Goal: Information Seeking & Learning: Learn about a topic

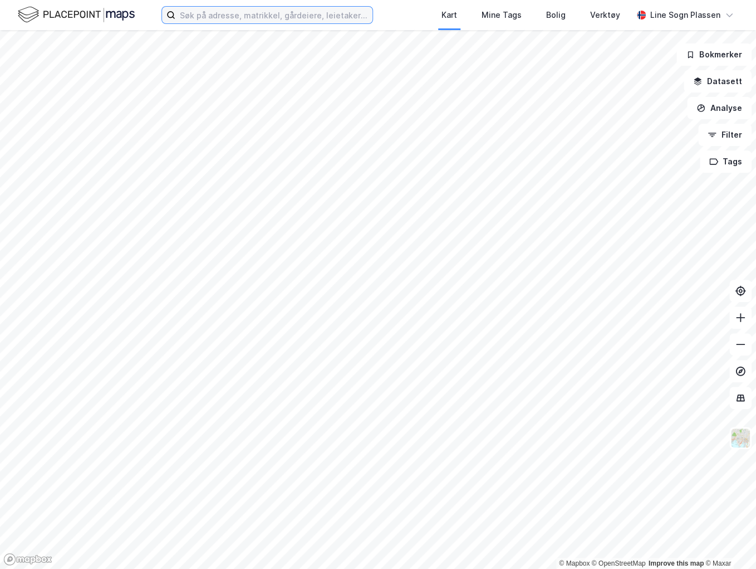
click at [252, 12] on input at bounding box center [273, 15] width 197 height 17
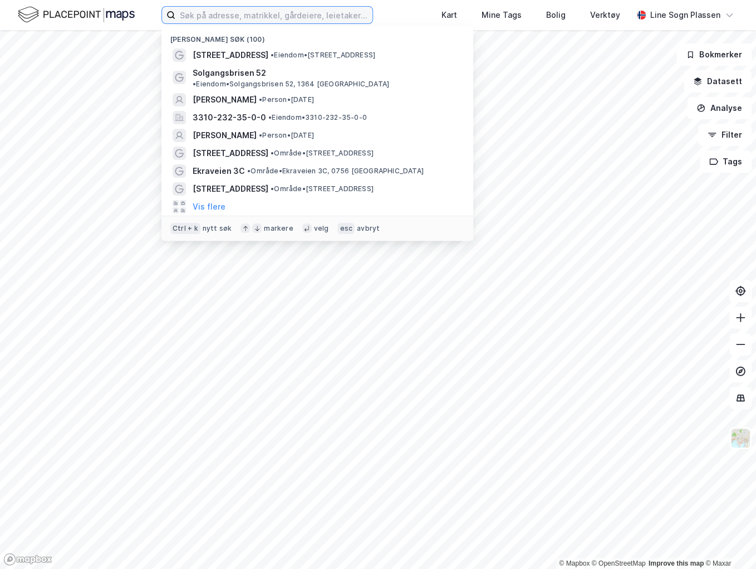
type input "d"
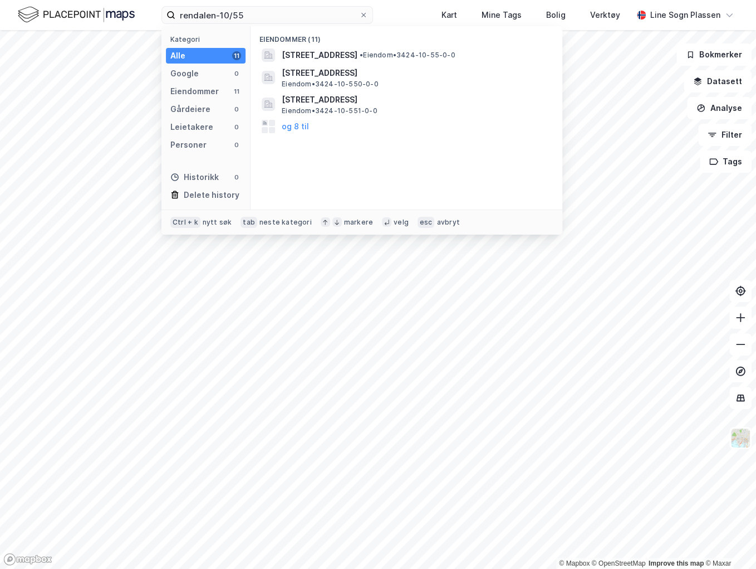
click at [358, 58] on span "[STREET_ADDRESS]" at bounding box center [320, 54] width 76 height 13
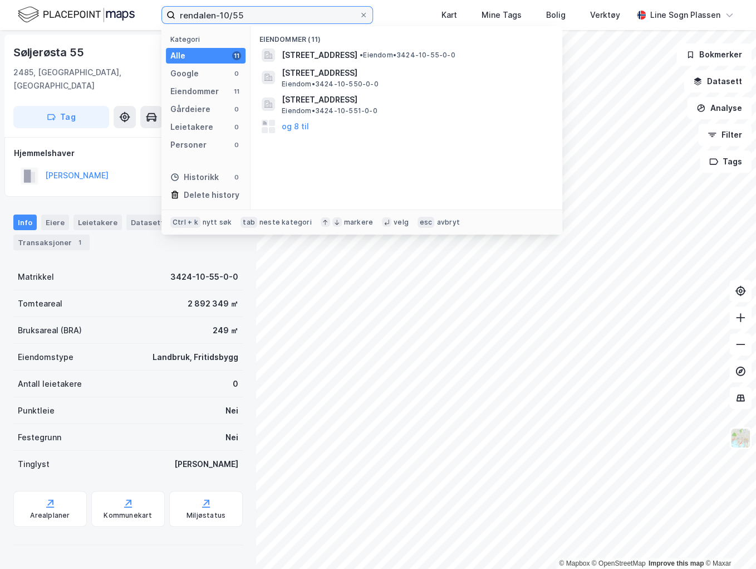
drag, startPoint x: 245, startPoint y: 13, endPoint x: 221, endPoint y: 18, distance: 24.4
click at [221, 18] on input "rendalen-10/55" at bounding box center [267, 15] width 184 height 17
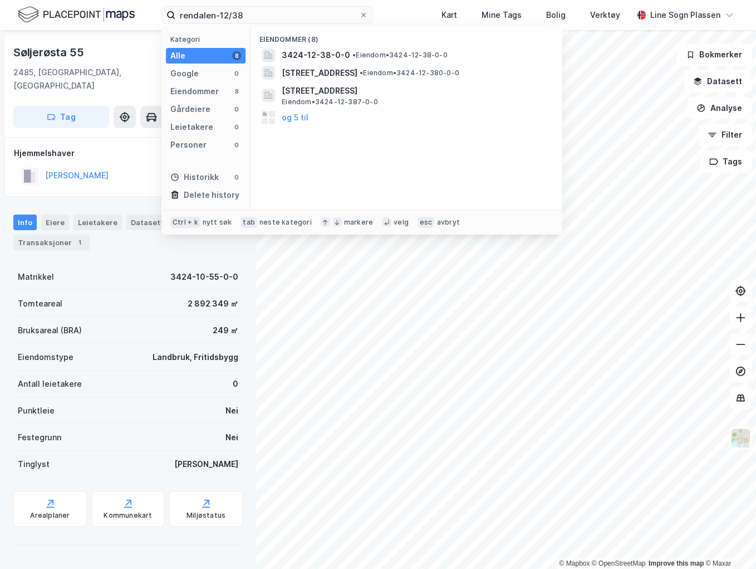
click at [311, 55] on span "3424-12-38-0-0" at bounding box center [316, 54] width 69 height 13
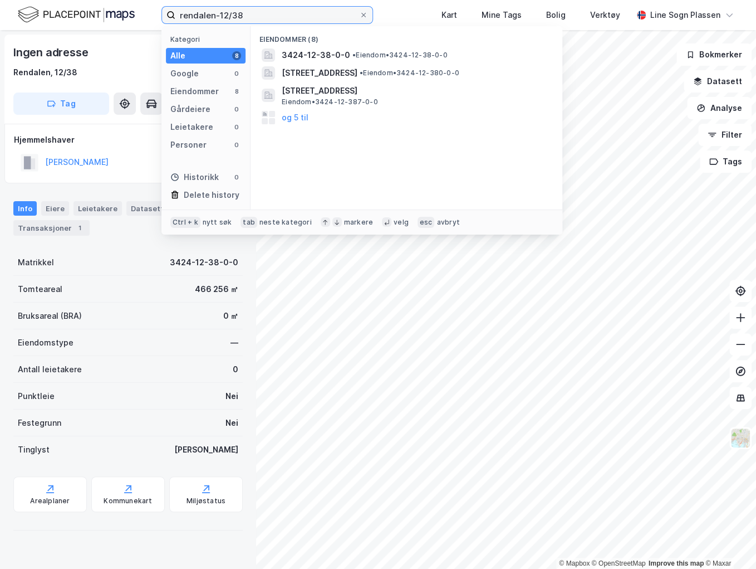
drag, startPoint x: 261, startPoint y: 11, endPoint x: 232, endPoint y: 14, distance: 29.7
click at [232, 14] on input "rendalen-12/38" at bounding box center [267, 15] width 184 height 17
type input "rendalen-12/46"
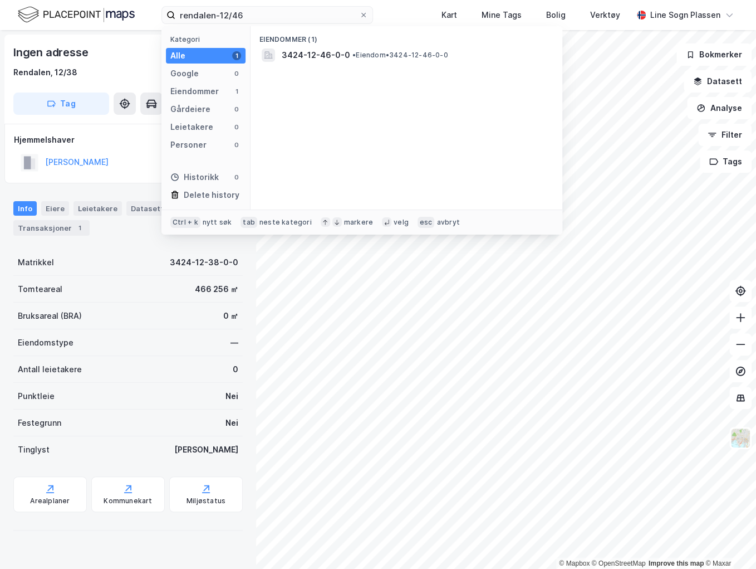
click at [349, 60] on div "3424-12-46-0-0 • Eiendom • 3424-12-46-0-0" at bounding box center [417, 54] width 270 height 13
